Goal: Information Seeking & Learning: Learn about a topic

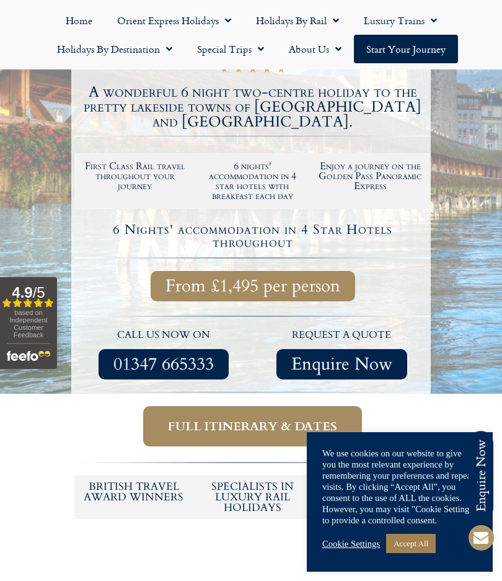
scroll to position [283, 0]
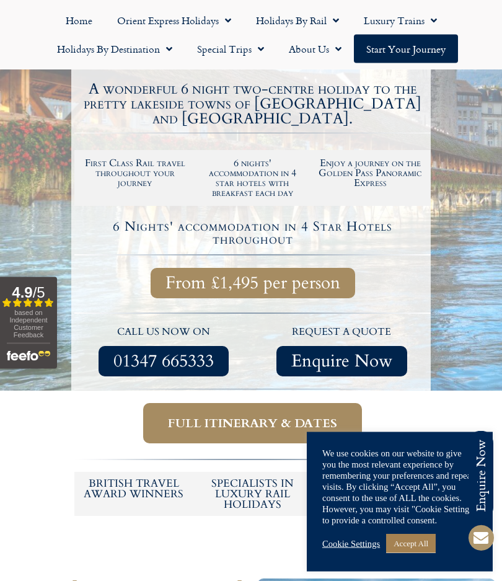
click at [250, 416] on span "Full itinerary & dates" at bounding box center [252, 424] width 169 height 16
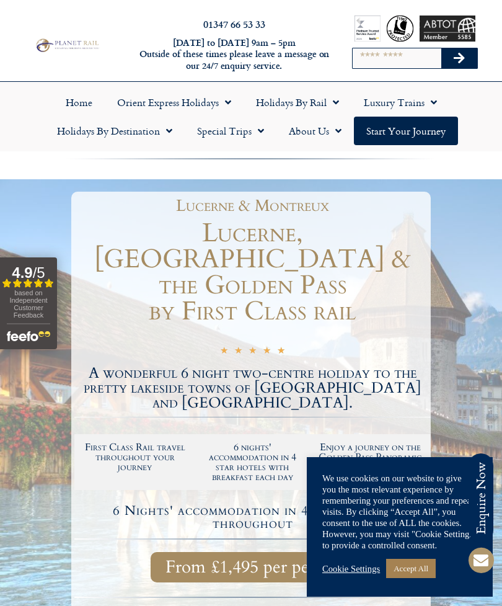
click at [71, 106] on link "Home" at bounding box center [78, 102] width 51 height 29
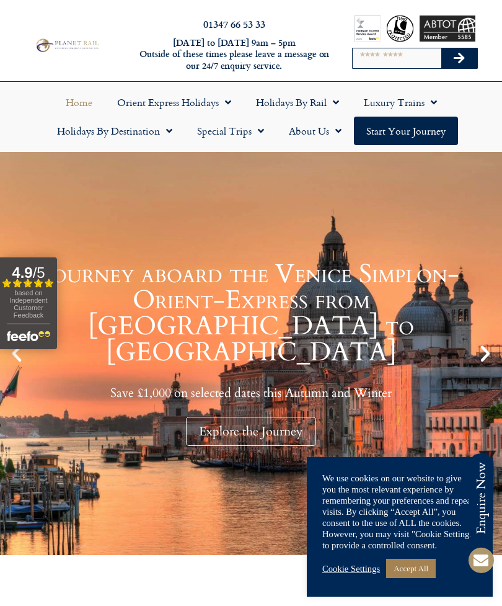
click at [313, 104] on link "Holidays by Rail" at bounding box center [298, 102] width 108 height 29
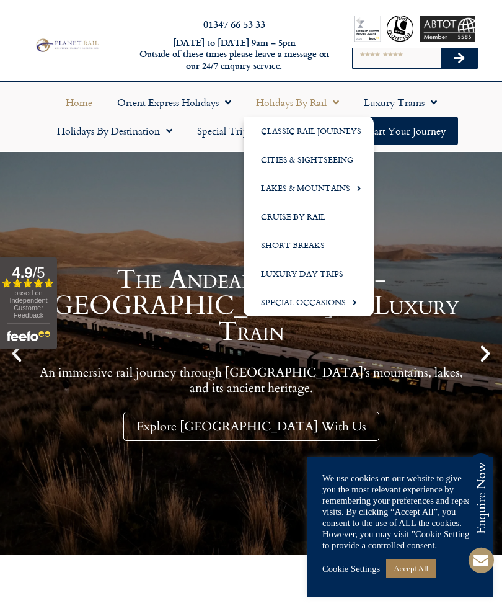
click at [322, 190] on link "Lakes & Mountains" at bounding box center [309, 188] width 130 height 29
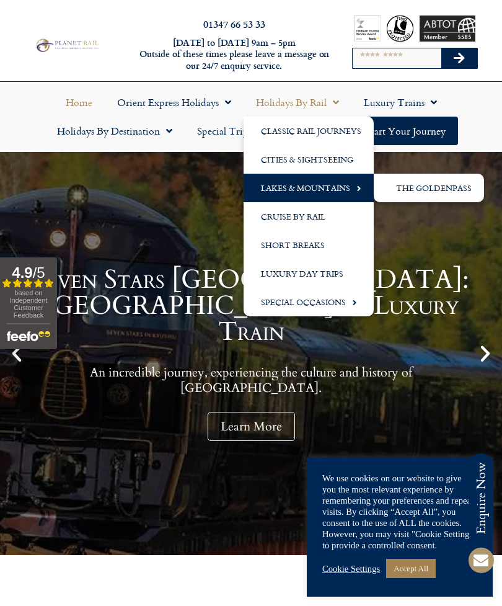
click at [351, 190] on span "Menu" at bounding box center [355, 188] width 11 height 20
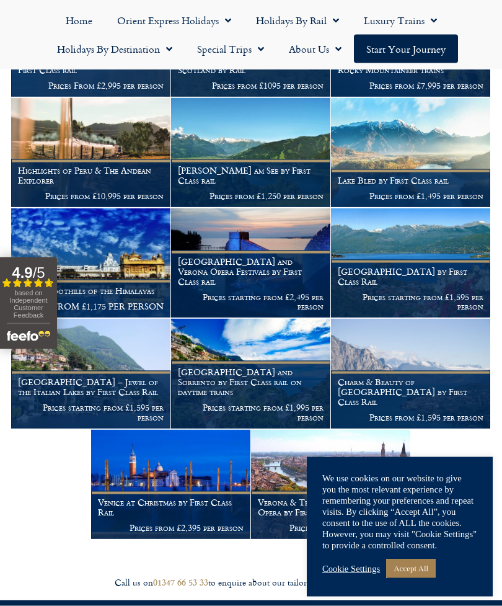
scroll to position [762, 0]
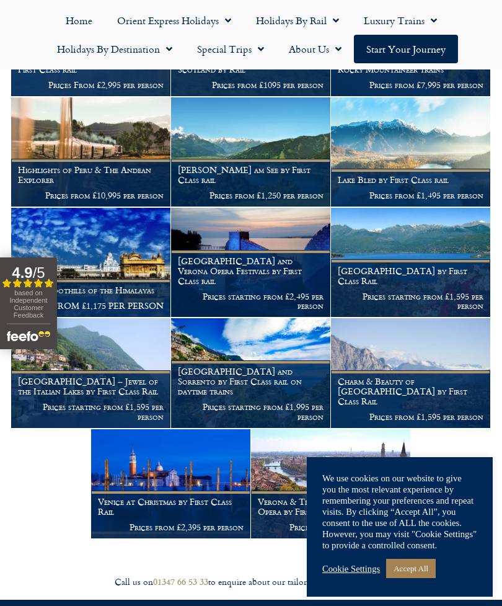
click at [410, 190] on p "Prices from £1,495 per person" at bounding box center [411, 195] width 146 height 10
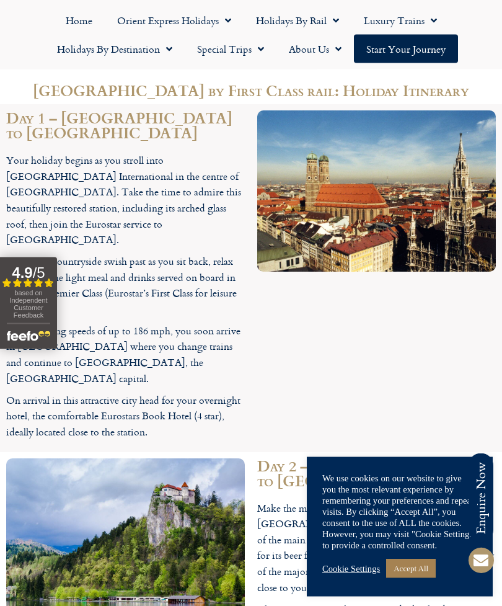
scroll to position [1092, 0]
